Goal: Task Accomplishment & Management: Manage account settings

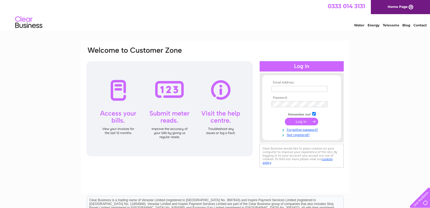
click at [283, 90] on input "text" at bounding box center [300, 89] width 56 height 6
type input "wshamilton@blueyonder.co.uk"
click at [304, 119] on input "submit" at bounding box center [301, 122] width 33 height 8
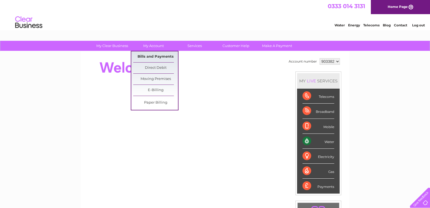
click at [154, 55] on link "Bills and Payments" at bounding box center [155, 56] width 45 height 11
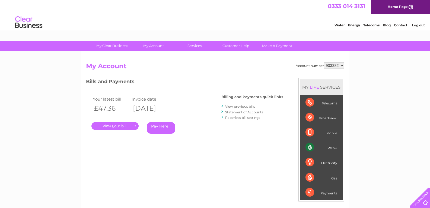
click at [118, 124] on link "." at bounding box center [115, 126] width 47 height 8
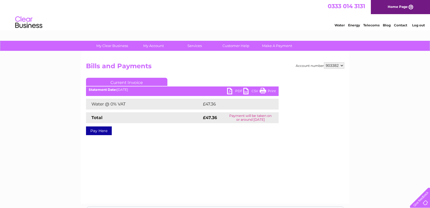
click at [230, 87] on ul "Current Invoice" at bounding box center [182, 83] width 193 height 10
click at [229, 90] on link "PDF" at bounding box center [235, 92] width 16 height 8
click at [174, 152] on div "Account number 903382 Bills and Payments Current Invoice PDF CSV Print £47.36" at bounding box center [215, 127] width 269 height 152
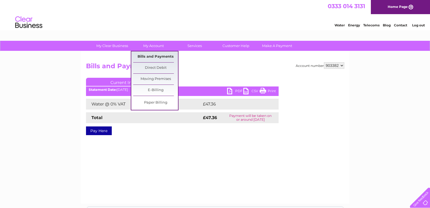
click at [152, 53] on link "Bills and Payments" at bounding box center [155, 56] width 45 height 11
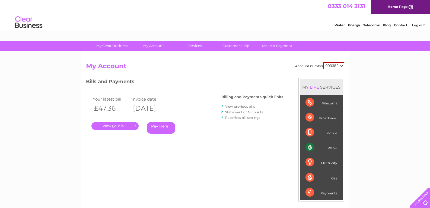
click at [242, 105] on link "View previous bills" at bounding box center [240, 106] width 30 height 4
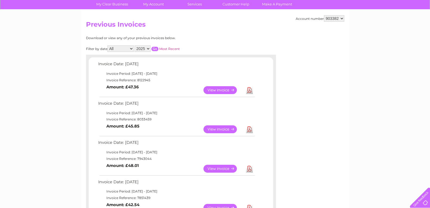
scroll to position [54, 0]
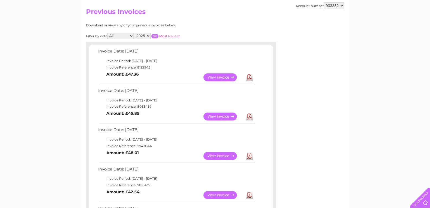
click at [216, 115] on link "View" at bounding box center [224, 116] width 40 height 8
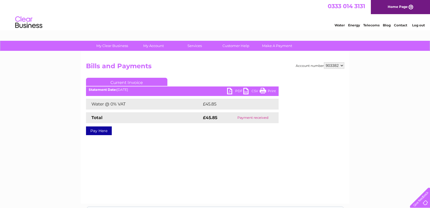
click at [229, 89] on link "PDF" at bounding box center [235, 92] width 16 height 8
click at [174, 163] on div "Account number 903382 Bills and Payments Current Invoice PDF CSV Print £45.85" at bounding box center [215, 127] width 269 height 152
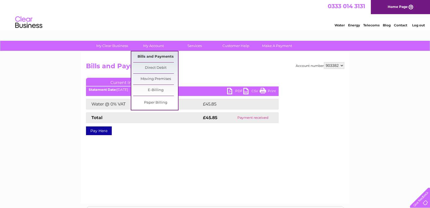
click at [156, 54] on link "Bills and Payments" at bounding box center [155, 56] width 45 height 11
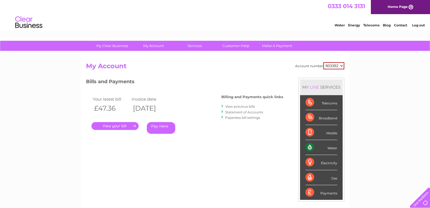
click at [243, 104] on li "View previous bills" at bounding box center [253, 105] width 62 height 5
click at [242, 105] on link "View previous bills" at bounding box center [240, 106] width 30 height 4
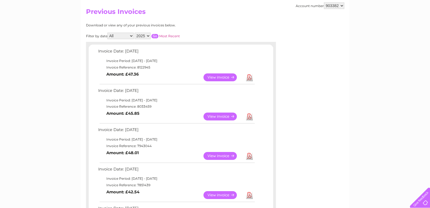
click at [217, 153] on link "View" at bounding box center [224, 156] width 40 height 8
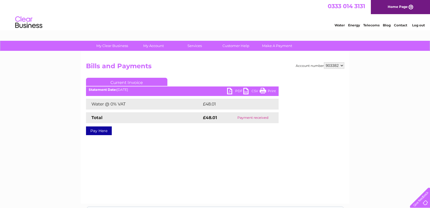
click at [229, 90] on link "PDF" at bounding box center [235, 92] width 16 height 8
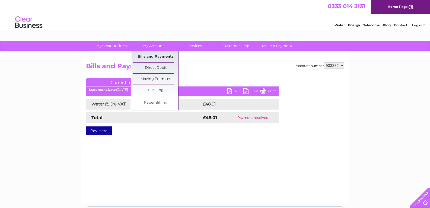
click at [147, 54] on link "Bills and Payments" at bounding box center [155, 56] width 45 height 11
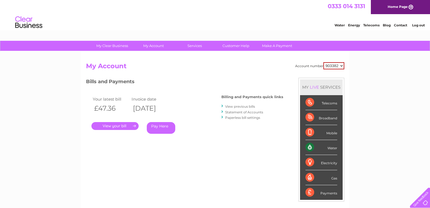
click at [243, 105] on link "View previous bills" at bounding box center [240, 106] width 30 height 4
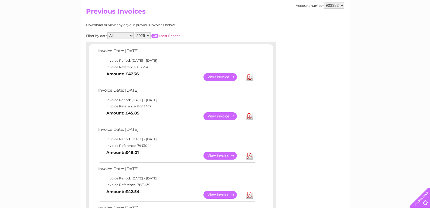
scroll to position [109, 0]
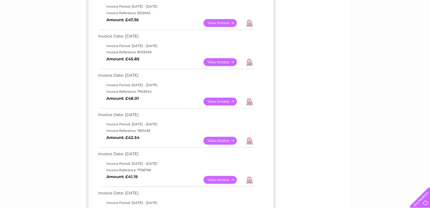
click at [218, 139] on link "View" at bounding box center [224, 141] width 40 height 8
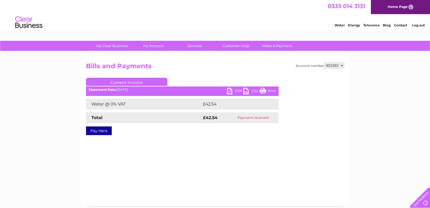
click at [229, 90] on link "PDF" at bounding box center [235, 92] width 16 height 8
click at [262, 125] on div "Pay Here" at bounding box center [182, 128] width 193 height 10
drag, startPoint x: 364, startPoint y: 133, endPoint x: 366, endPoint y: 130, distance: 3.4
click at [366, 130] on div "My Clear Business Login Details My Details My Preferences Link Account My Accou…" at bounding box center [215, 169] width 430 height 256
click at [421, 24] on link "Log out" at bounding box center [419, 25] width 13 height 4
